Goal: Check status: Check status

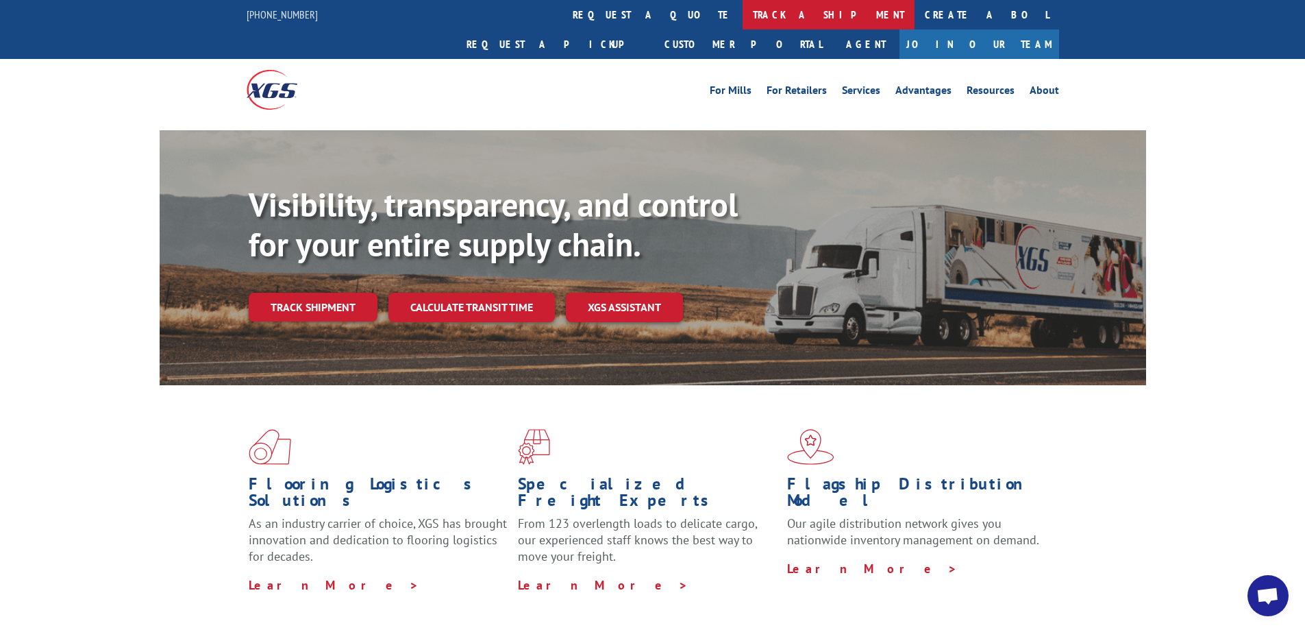
click at [743, 17] on link "track a shipment" at bounding box center [829, 14] width 172 height 29
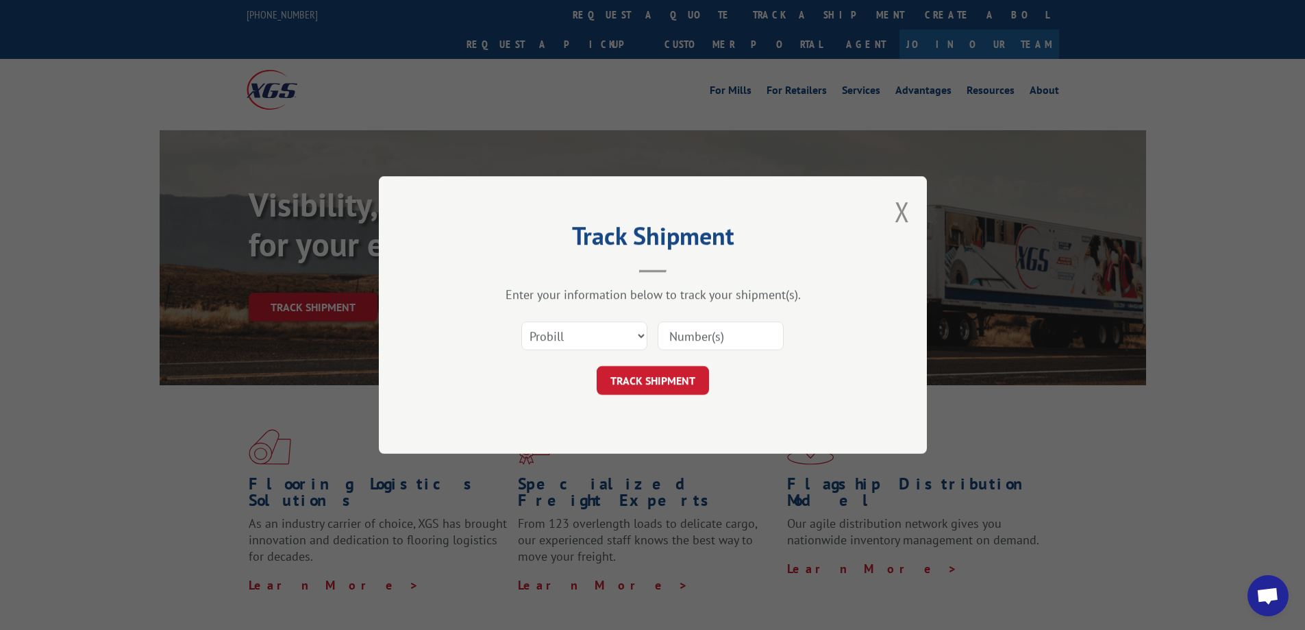
click at [691, 343] on input at bounding box center [721, 335] width 126 height 29
paste input "17345866"
type input "17345866"
click at [658, 379] on button "TRACK SHIPMENT" at bounding box center [653, 380] width 112 height 29
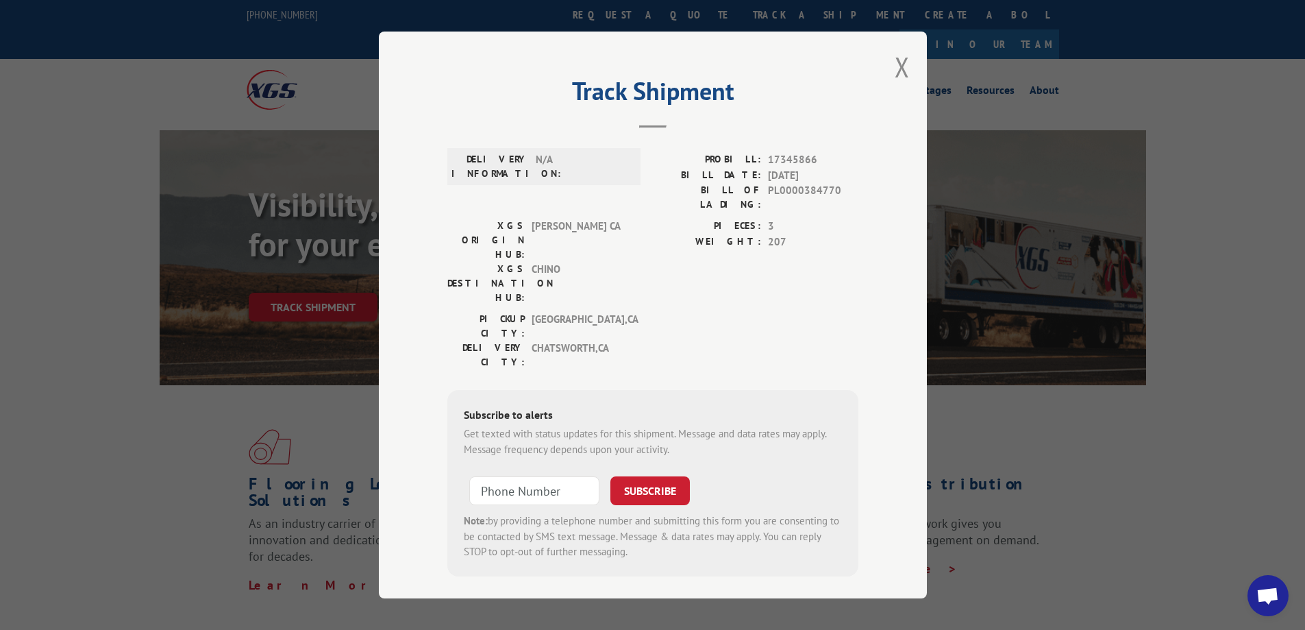
click at [564, 200] on div "DELIVERY INFORMATION: N/A" at bounding box center [543, 185] width 193 height 66
click at [652, 128] on header "Track Shipment" at bounding box center [652, 105] width 411 height 47
click at [654, 157] on label "PROBILL:" at bounding box center [707, 160] width 108 height 16
click at [590, 163] on span "N/A" at bounding box center [582, 166] width 92 height 29
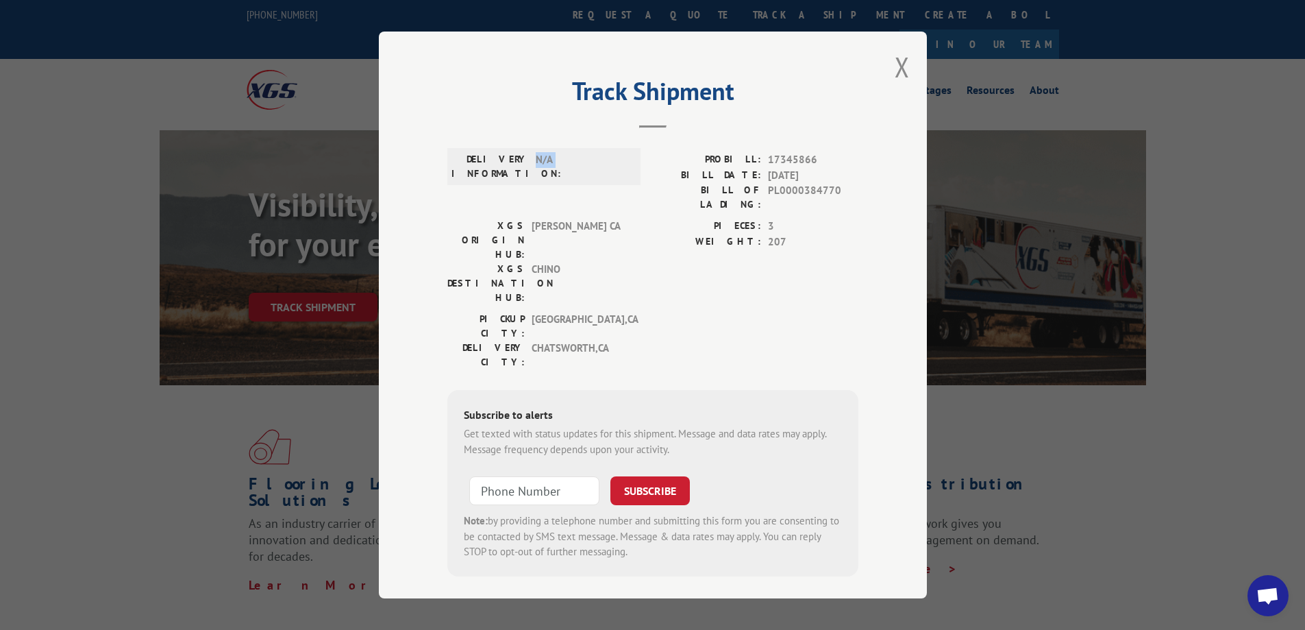
click at [590, 163] on span "N/A" at bounding box center [582, 166] width 92 height 29
